Goal: Answer question/provide support: Answer question/provide support

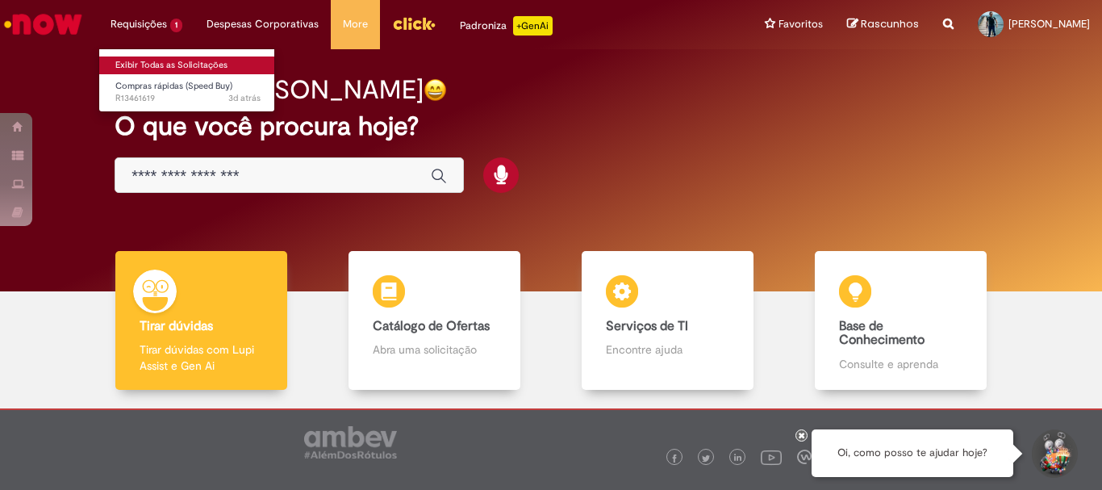
click at [163, 65] on link "Exibir Todas as Solicitações" at bounding box center [187, 65] width 177 height 18
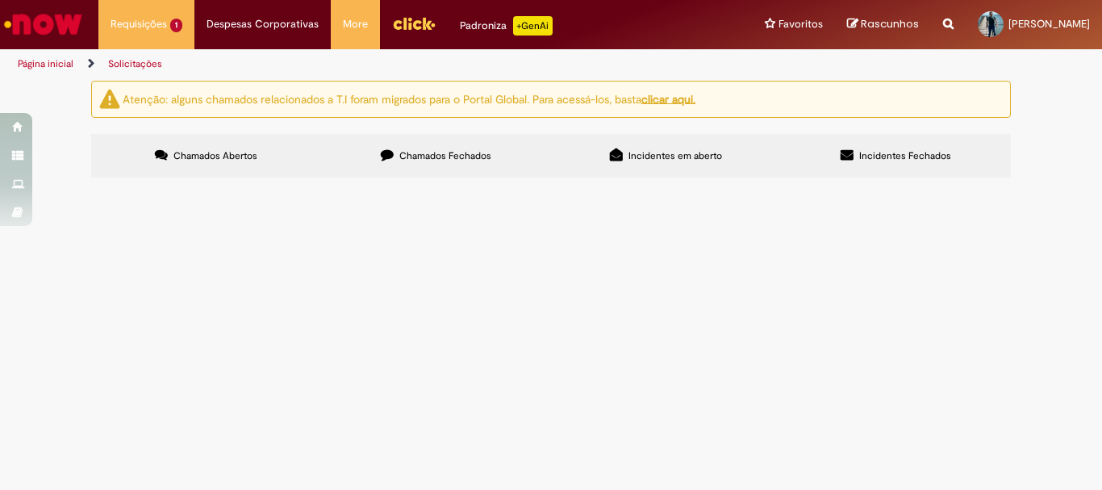
click at [0, 0] on span "Bom dia! Gas para empilhadeira. Obrigado." at bounding box center [0, 0] width 0 height 0
click at [0, 0] on span "Compras rápidas (Speed Buy)" at bounding box center [0, 0] width 0 height 0
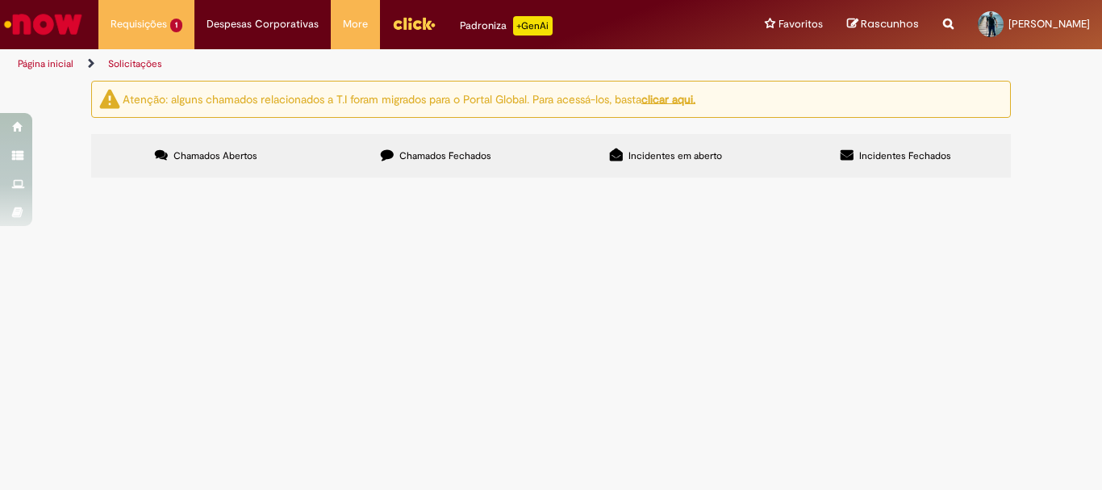
click at [0, 0] on span "Compras rápidas (Speed Buy)" at bounding box center [0, 0] width 0 height 0
click at [0, 0] on span "Bom dia! Gas para empilhadeira. Obrigado." at bounding box center [0, 0] width 0 height 0
click at [0, 0] on span "Compras rápidas (Speed Buy)" at bounding box center [0, 0] width 0 height 0
click at [0, 0] on span "Bom dia! Gas para empilhadeira. Obrigado." at bounding box center [0, 0] width 0 height 0
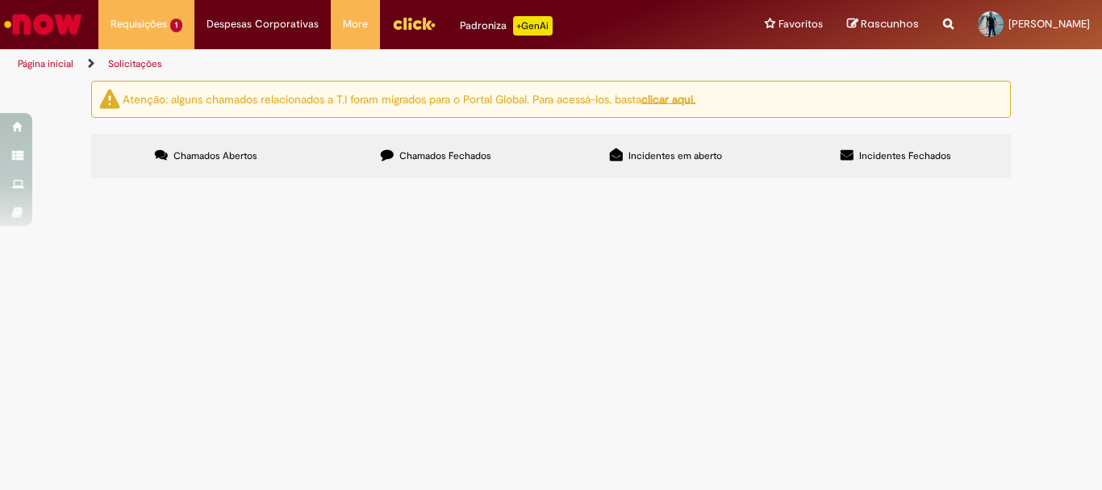
click at [0, 0] on span "Bom dia! Gas para empilhadeira. Obrigado." at bounding box center [0, 0] width 0 height 0
click at [0, 0] on span "Compras rápidas (Speed Buy)" at bounding box center [0, 0] width 0 height 0
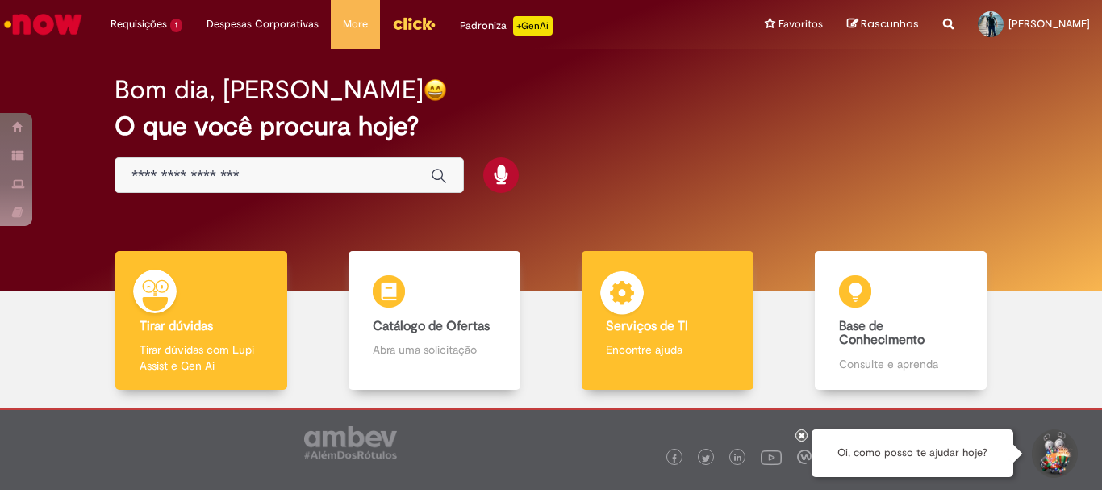
click at [639, 327] on b "Serviços de TI" at bounding box center [647, 326] width 82 height 16
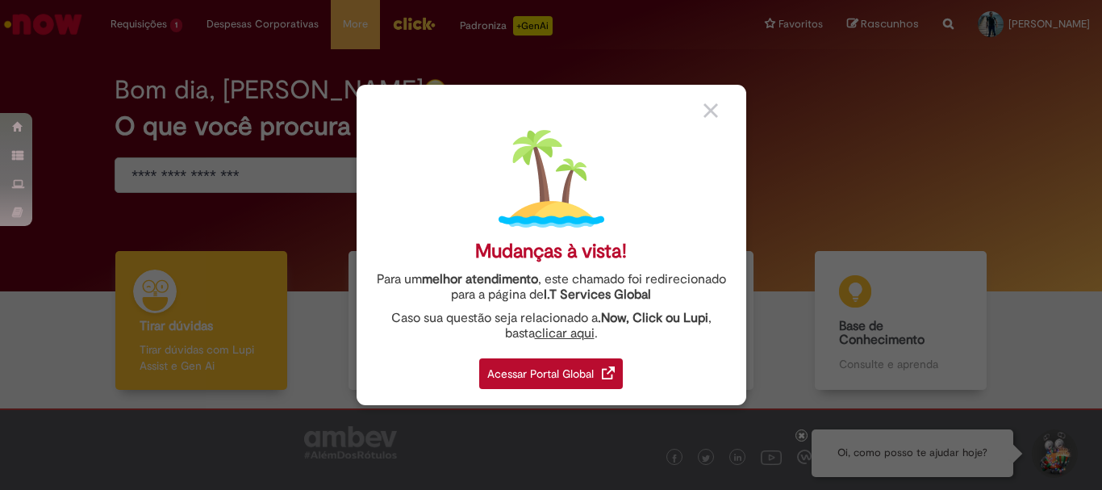
click at [559, 373] on div "Acessar Portal Global" at bounding box center [551, 373] width 144 height 31
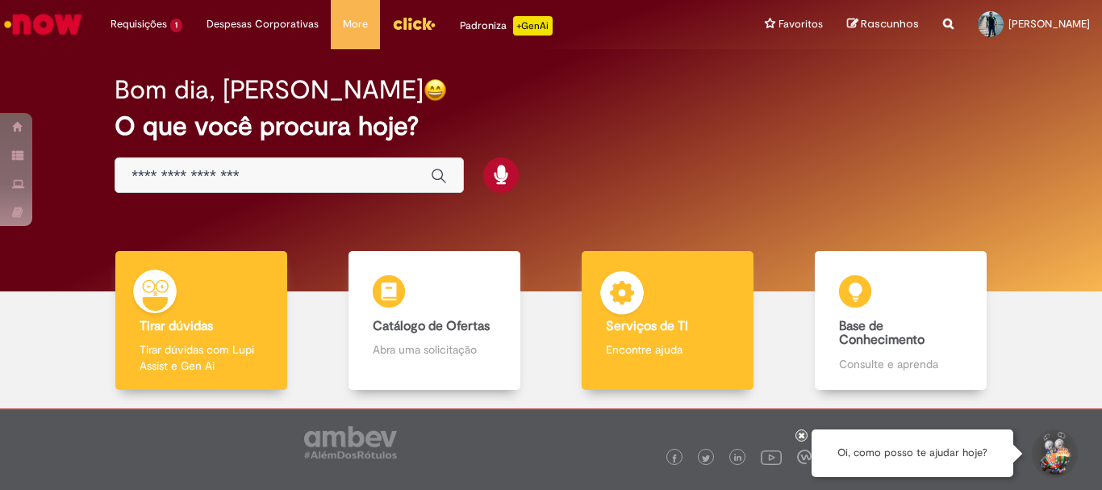
click at [644, 336] on div "Serviços de TI Serviços de TI Encontre ajuda" at bounding box center [667, 321] width 171 height 140
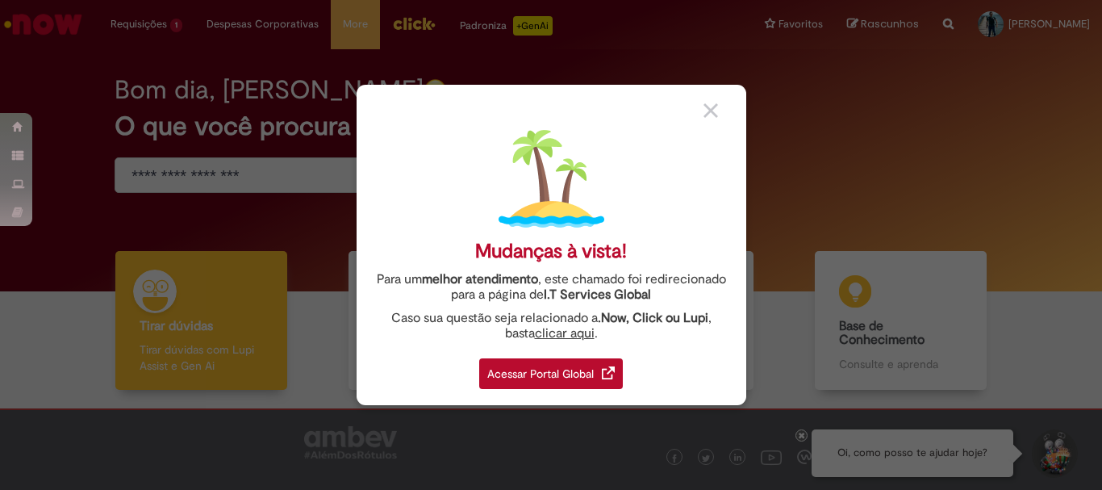
click at [544, 377] on div "Acessar Portal Global" at bounding box center [551, 373] width 144 height 31
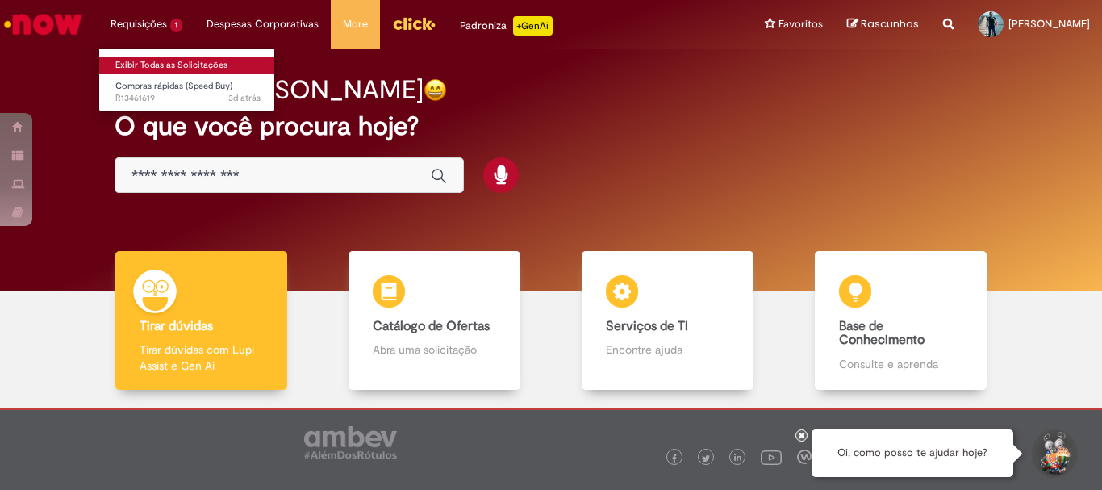
click at [148, 65] on link "Exibir Todas as Solicitações" at bounding box center [187, 65] width 177 height 18
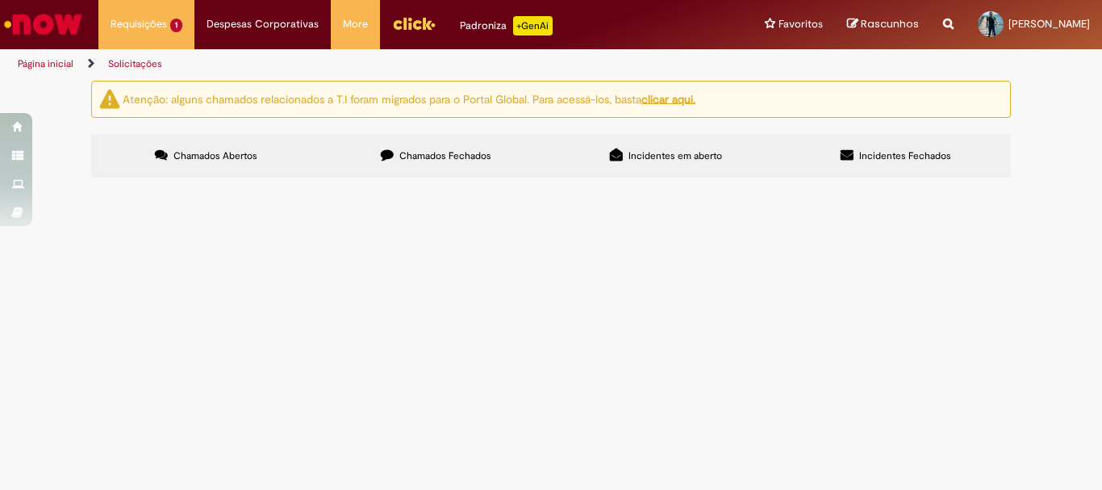
click at [0, 0] on span "Bom dia! Gas para empilhadeira. Obrigado." at bounding box center [0, 0] width 0 height 0
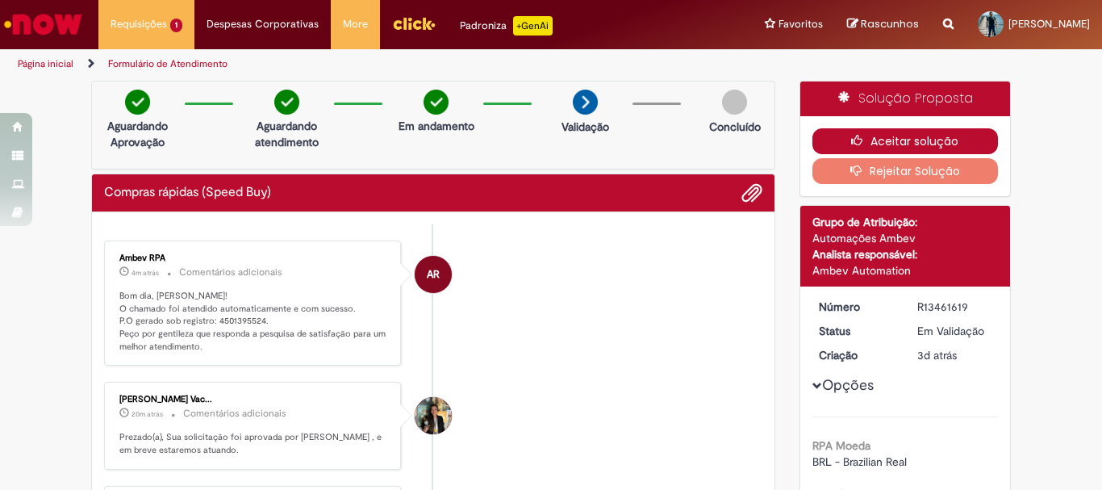
click at [898, 140] on button "Aceitar solução" at bounding box center [905, 141] width 186 height 26
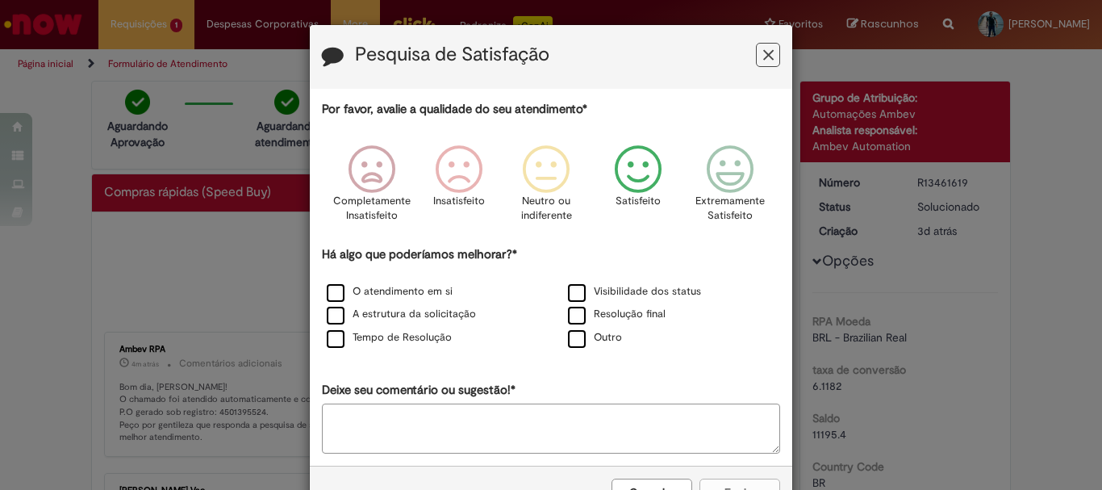
click at [629, 177] on icon "Feedback" at bounding box center [638, 169] width 60 height 48
click at [327, 293] on label "O atendimento em si" at bounding box center [390, 291] width 126 height 15
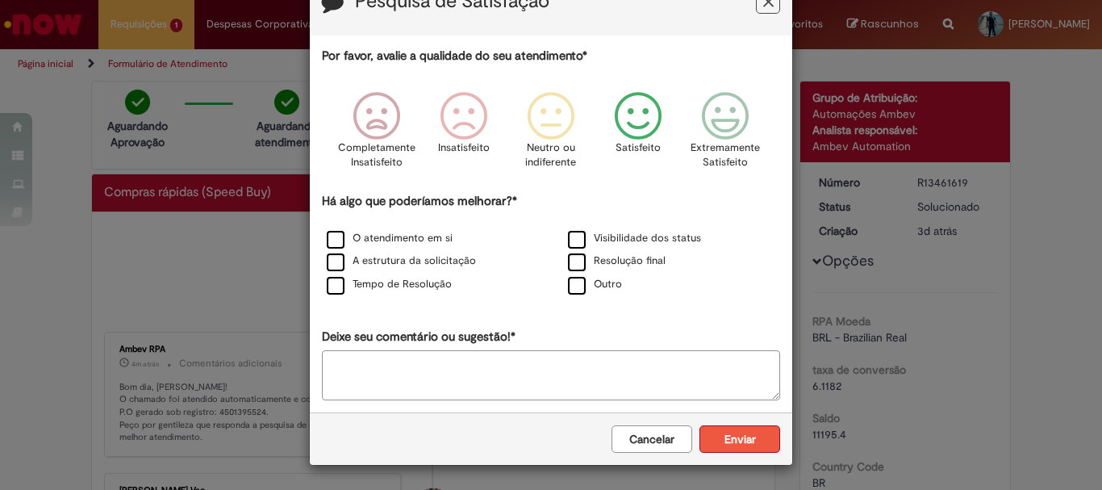
click at [741, 441] on button "Enviar" at bounding box center [739, 438] width 81 height 27
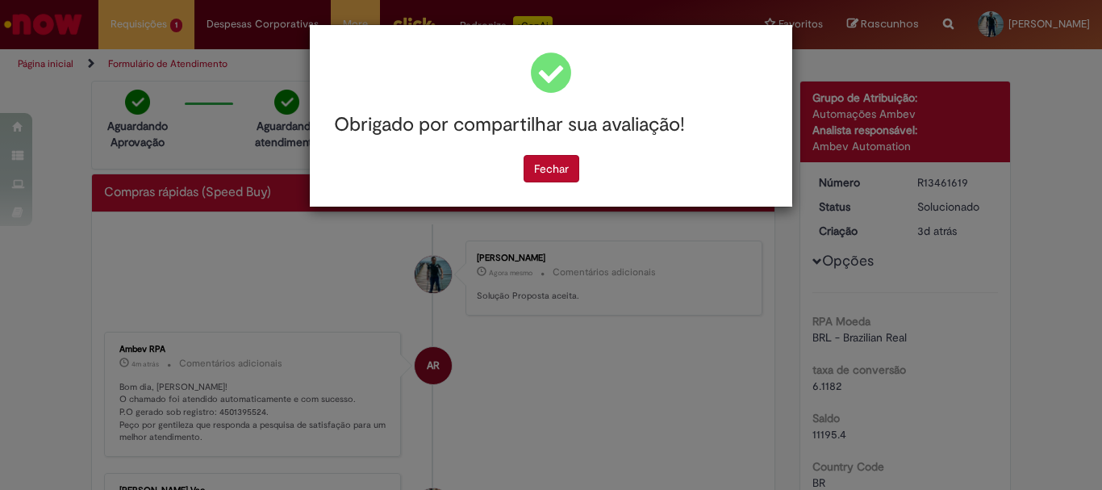
scroll to position [0, 0]
click at [545, 177] on button "Fechar" at bounding box center [551, 168] width 56 height 27
